Goal: Find contact information: Find contact information

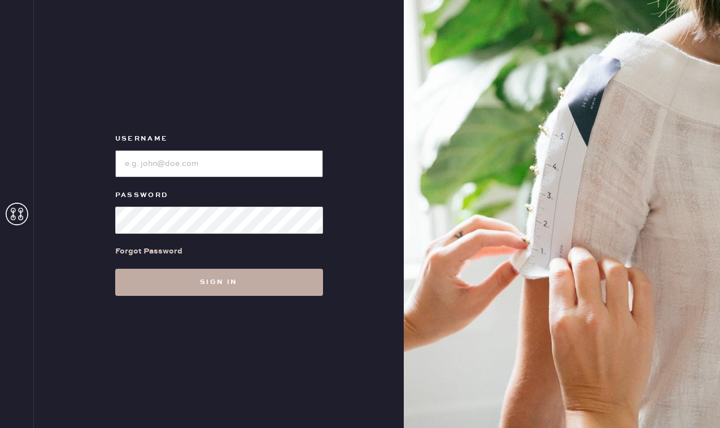
type input "reformationbeverlyhills"
click at [247, 287] on button "Sign in" at bounding box center [219, 282] width 208 height 27
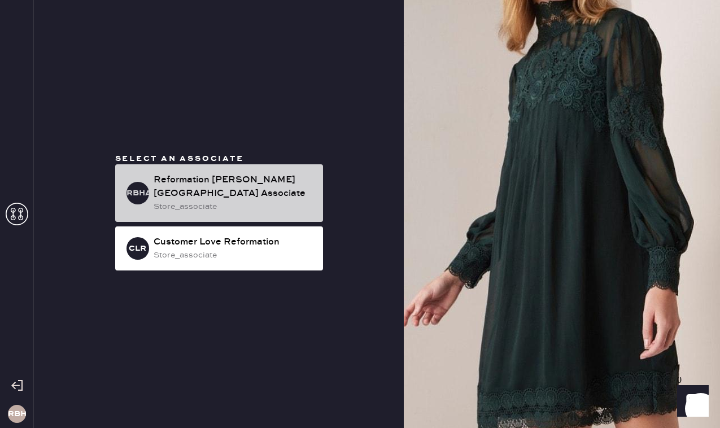
click at [244, 177] on div "RBHA Reformation [PERSON_NAME][GEOGRAPHIC_DATA] Associate store_associate" at bounding box center [219, 193] width 208 height 58
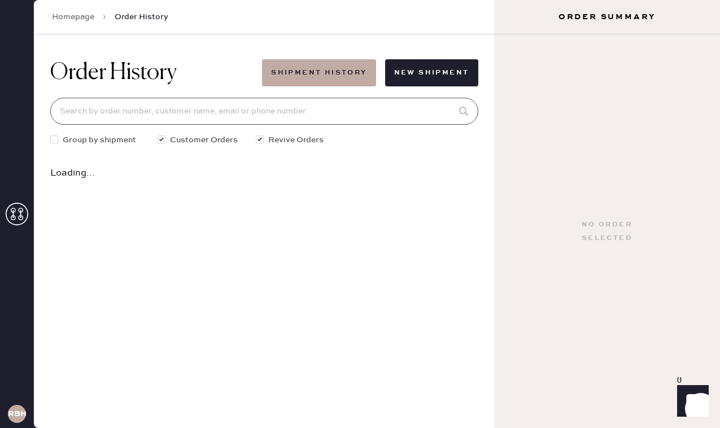
click at [138, 116] on input at bounding box center [264, 111] width 428 height 27
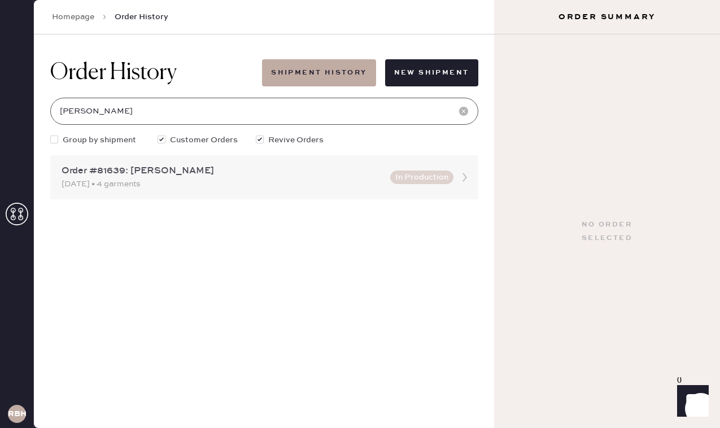
type input "[PERSON_NAME]"
click at [162, 173] on div "Order #81639: [PERSON_NAME]" at bounding box center [223, 171] width 322 height 14
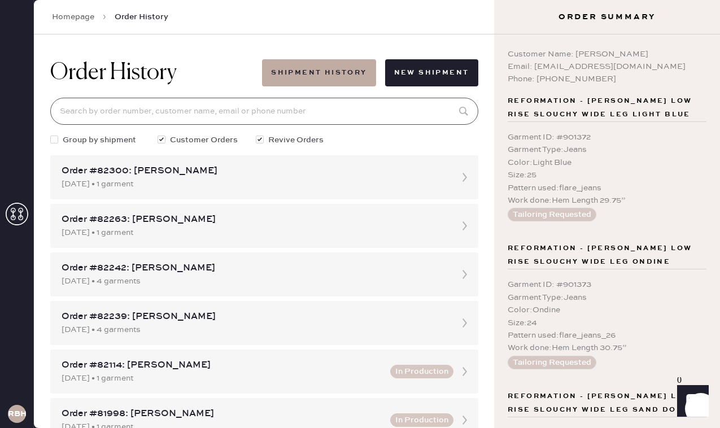
click at [160, 102] on input at bounding box center [264, 111] width 428 height 27
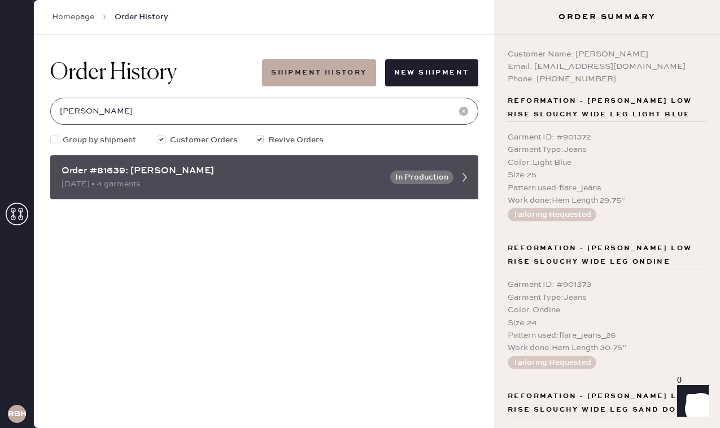
type input "[PERSON_NAME]"
click at [245, 181] on div "[DATE] • 4 garments" at bounding box center [223, 184] width 322 height 12
click at [464, 175] on use at bounding box center [464, 177] width 5 height 9
click at [326, 172] on div "Order #81639: [PERSON_NAME]" at bounding box center [223, 171] width 322 height 14
click at [110, 173] on div "Order #81639: [PERSON_NAME]" at bounding box center [223, 171] width 322 height 14
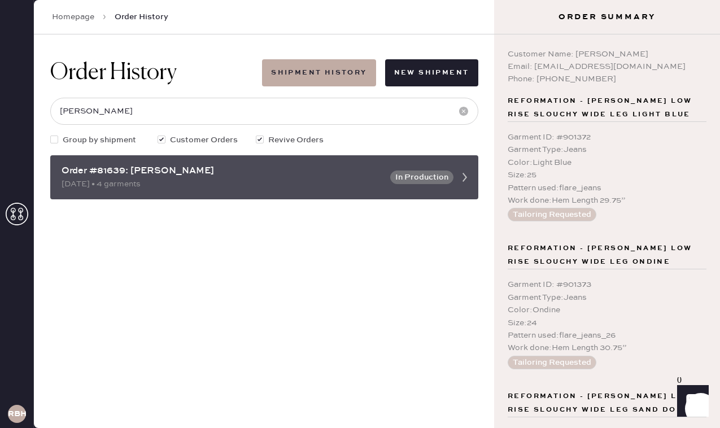
click at [466, 172] on icon at bounding box center [464, 177] width 23 height 23
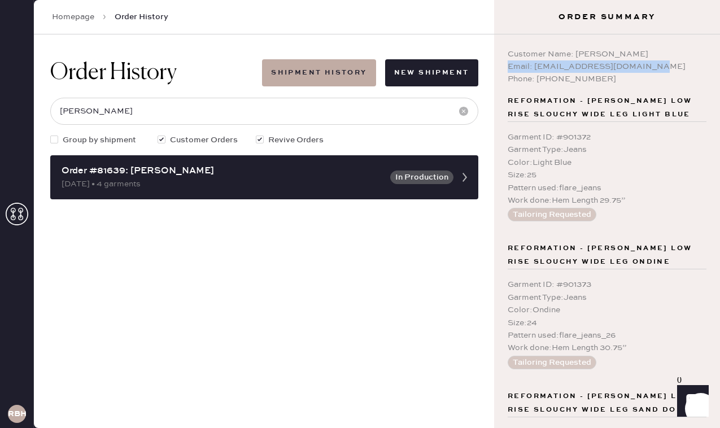
drag, startPoint x: 649, startPoint y: 65, endPoint x: 506, endPoint y: 61, distance: 142.3
click at [506, 61] on div "Customer Name: [PERSON_NAME] Email: [EMAIL_ADDRESS][DOMAIN_NAME] Phone: [PHONE_…" at bounding box center [607, 230] width 226 height 393
drag, startPoint x: 595, startPoint y: 78, endPoint x: 515, endPoint y: 65, distance: 80.7
click at [515, 65] on div "Customer Name: [PERSON_NAME] Email: [EMAIL_ADDRESS][DOMAIN_NAME] Phone: [PHONE_…" at bounding box center [606, 66] width 199 height 37
click at [646, 59] on div "Customer Name: [PERSON_NAME]" at bounding box center [606, 54] width 199 height 12
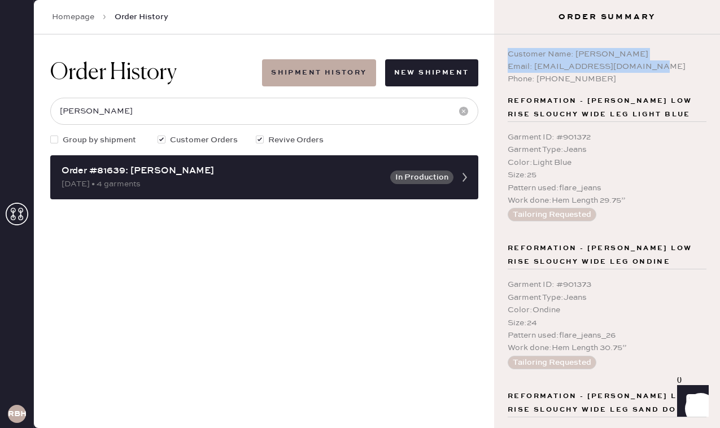
drag, startPoint x: 646, startPoint y: 63, endPoint x: 508, endPoint y: 54, distance: 138.0
click at [508, 54] on div "Customer Name: [PERSON_NAME] Email: [EMAIL_ADDRESS][DOMAIN_NAME] Phone: [PHONE_…" at bounding box center [606, 66] width 199 height 37
copy div "Customer Name: [PERSON_NAME] Email: [EMAIL_ADDRESS][DOMAIN_NAME]"
